Goal: Transaction & Acquisition: Purchase product/service

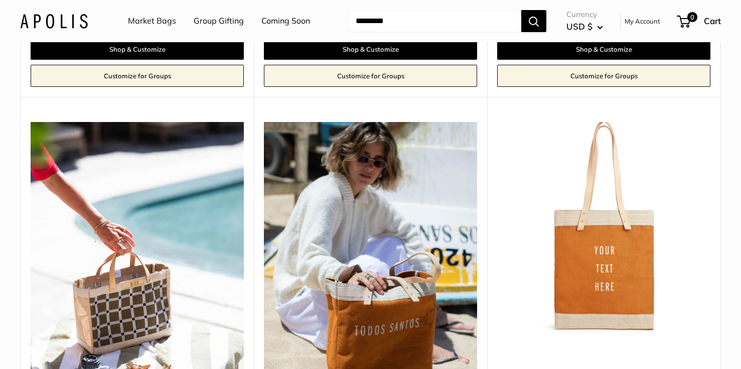
scroll to position [1233, 0]
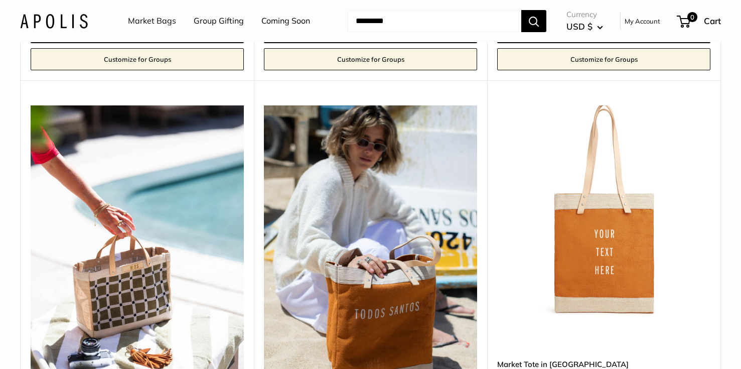
click at [0, 0] on img at bounding box center [0, 0] width 0 height 0
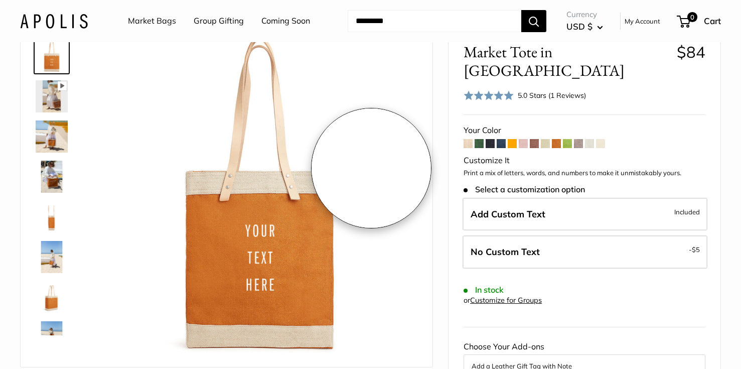
scroll to position [62, 0]
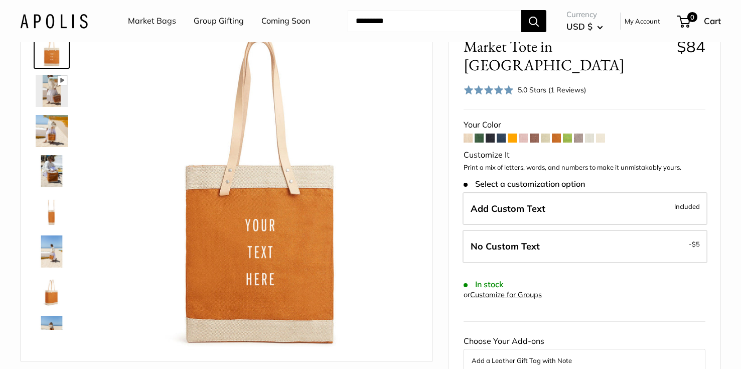
click at [60, 257] on img at bounding box center [52, 251] width 32 height 32
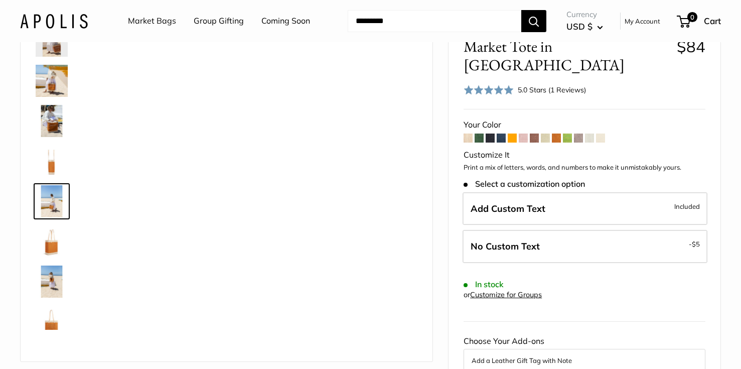
scroll to position [71, 0]
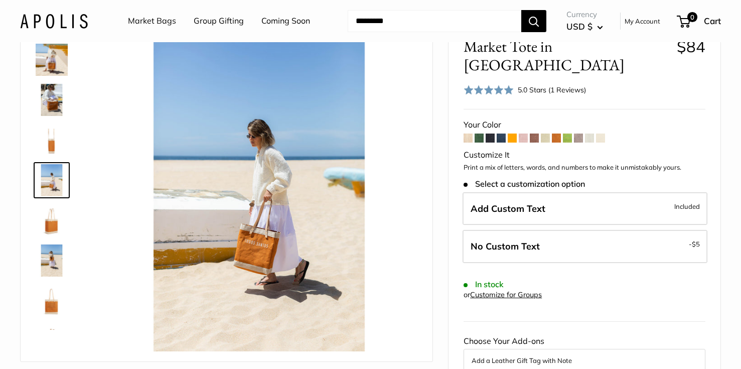
click at [61, 268] on img at bounding box center [52, 260] width 32 height 32
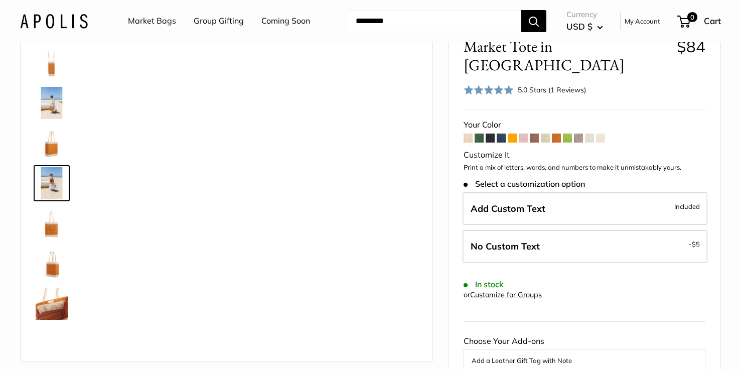
scroll to position [151, 0]
